Goal: Check status: Check status

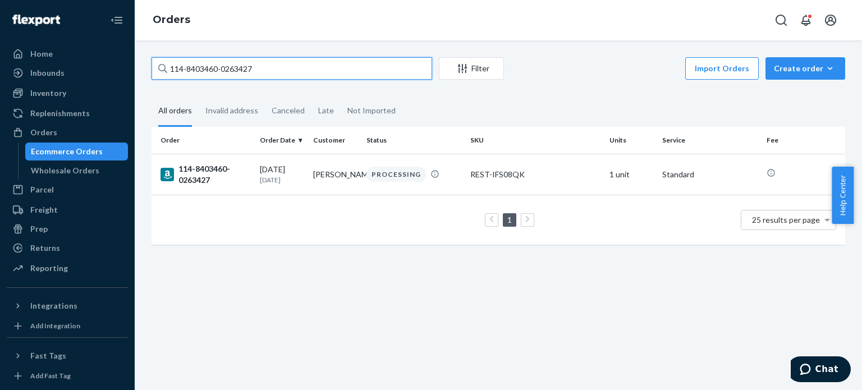
click at [236, 72] on input "114-8403460-0263427" at bounding box center [291, 68] width 280 height 22
paste input "2-9533527-968744"
click at [291, 63] on input "112-9533527-9687447" at bounding box center [291, 68] width 280 height 22
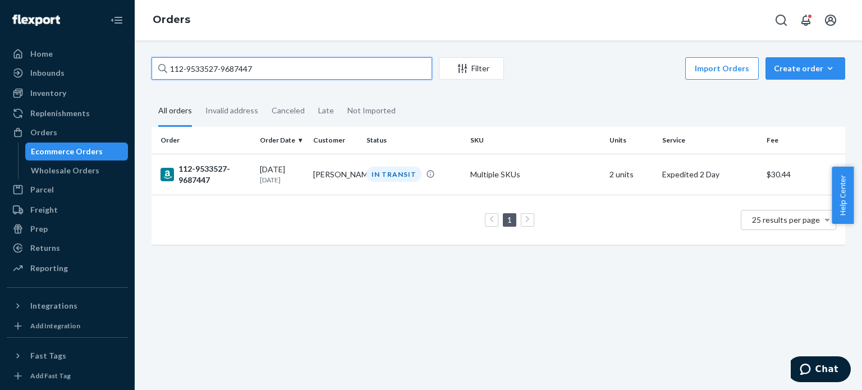
click at [291, 63] on input "112-9533527-9687447" at bounding box center [291, 68] width 280 height 22
paste input "4-4357342-9303466"
click at [258, 67] on input "114-4357342-9303466" at bounding box center [291, 68] width 280 height 22
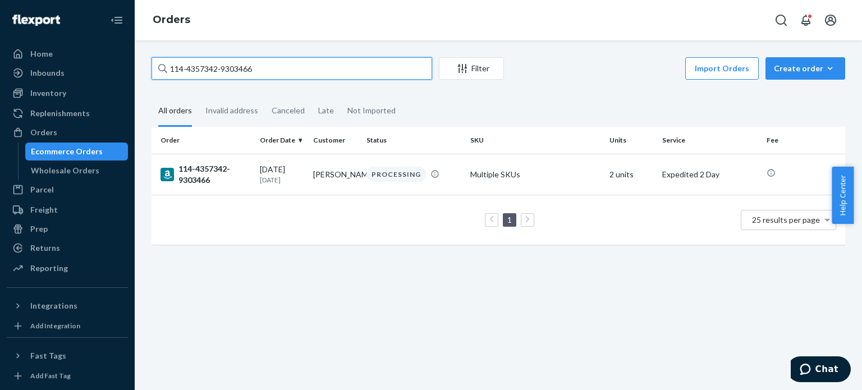
click at [258, 67] on input "114-4357342-9303466" at bounding box center [291, 68] width 280 height 22
paste input "2-6068502-4994633"
click at [286, 71] on input "112-6068502-4994633" at bounding box center [291, 68] width 280 height 22
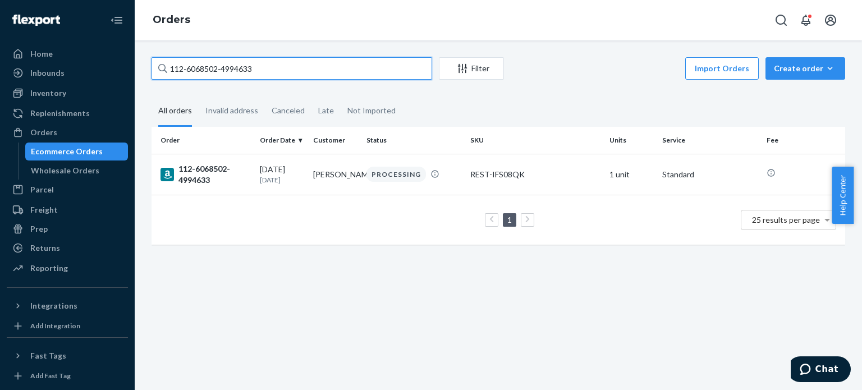
paste input "4-6576430-0005020"
click at [273, 73] on input "114-6576430-0005020" at bounding box center [291, 68] width 280 height 22
paste input "3-8944366-7597814"
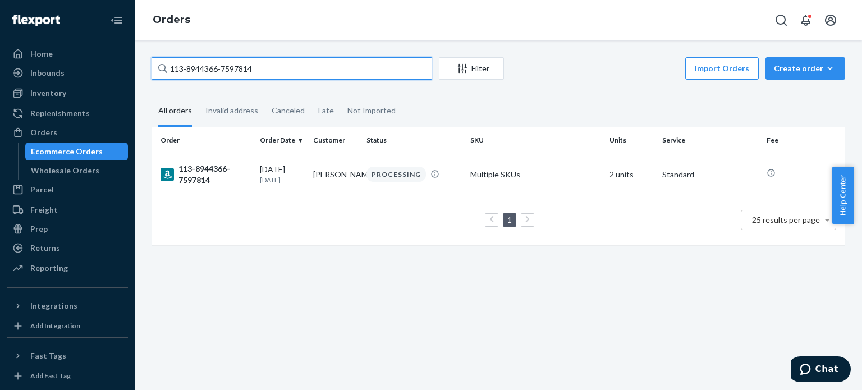
click at [285, 73] on input "113-8944366-7597814" at bounding box center [291, 68] width 280 height 22
paste input "745077-289862"
click at [280, 67] on input "113-8745077-2898624" at bounding box center [291, 68] width 280 height 22
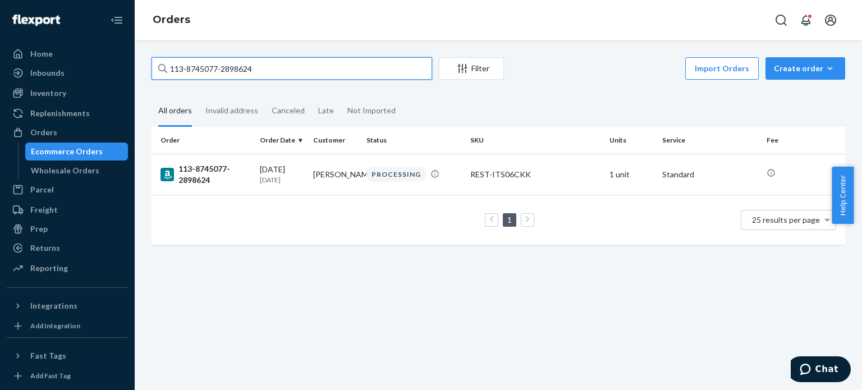
click at [280, 67] on input "113-8745077-2898624" at bounding box center [291, 68] width 280 height 22
paste input "4-8403460-0263427"
click at [284, 71] on input "114-8403460-0263427" at bounding box center [291, 68] width 280 height 22
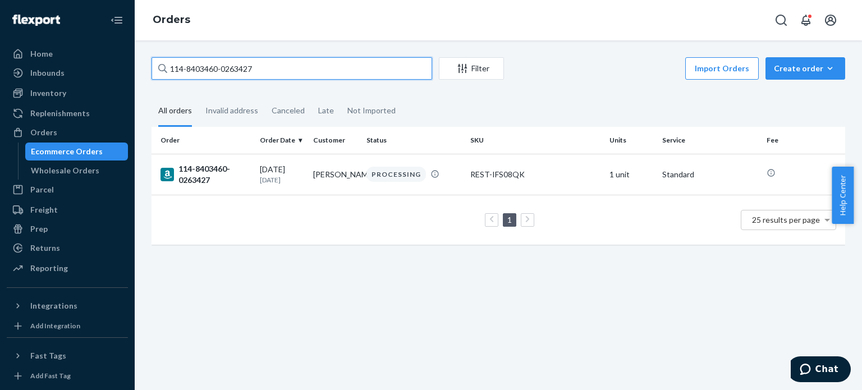
click at [284, 71] on input "114-8403460-0263427" at bounding box center [291, 68] width 280 height 22
paste input "1-1442478-8475404"
type input "111-1442478-8475404"
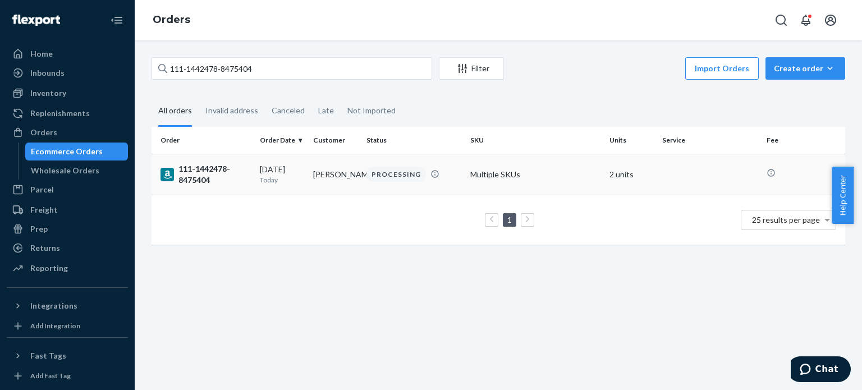
click at [200, 179] on div "111-1442478-8475404" at bounding box center [205, 174] width 90 height 22
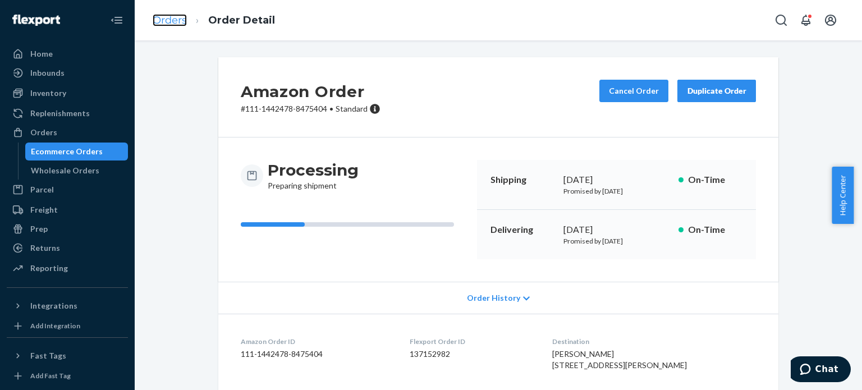
click at [160, 26] on link "Orders" at bounding box center [170, 20] width 34 height 12
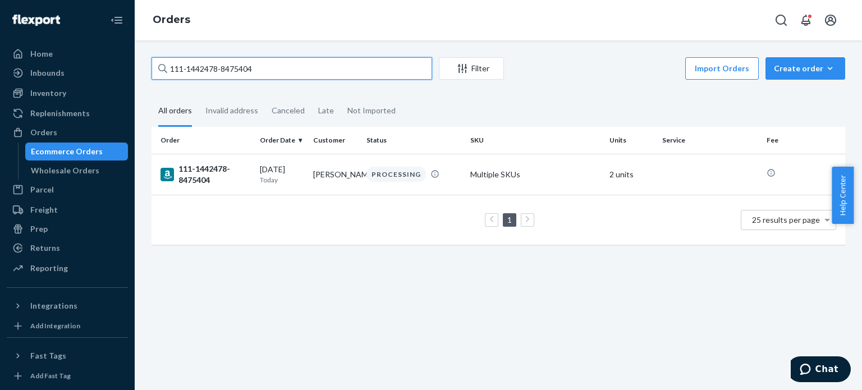
click at [183, 71] on input "111-1442478-8475404" at bounding box center [291, 68] width 280 height 22
paste input "3-8745077-289862"
click at [234, 69] on input "113-8745077-2898624" at bounding box center [291, 68] width 280 height 22
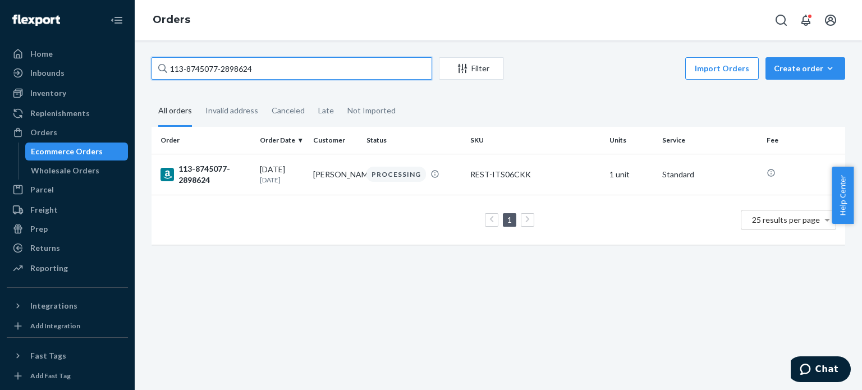
click at [234, 69] on input "113-8745077-2898624" at bounding box center [291, 68] width 280 height 22
paste input "4-8403460-0263427"
click at [256, 66] on input "114-8403460-0263427" at bounding box center [291, 68] width 280 height 22
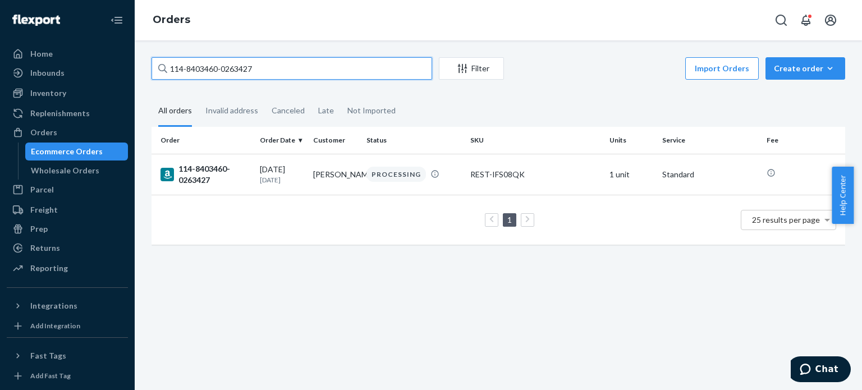
click at [256, 66] on input "114-8403460-0263427" at bounding box center [291, 68] width 280 height 22
paste input "4357342-9303466"
click at [265, 72] on input "114-4357342-9303466" at bounding box center [291, 68] width 280 height 22
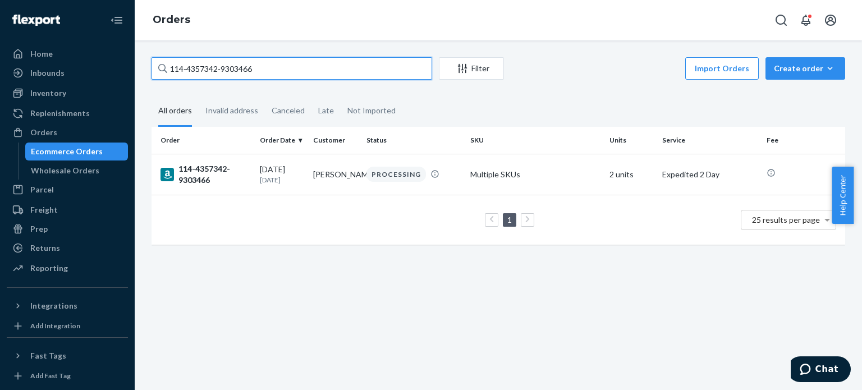
paste input "3-7968054-953862"
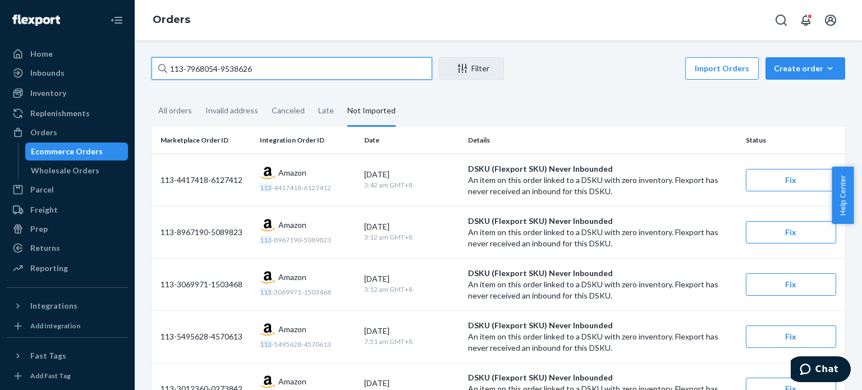
type input "113-7968054-9538626"
